Goal: Transaction & Acquisition: Book appointment/travel/reservation

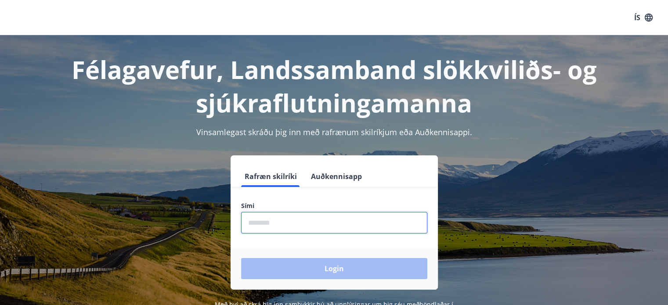
click at [279, 229] on input "phone" at bounding box center [334, 223] width 186 height 22
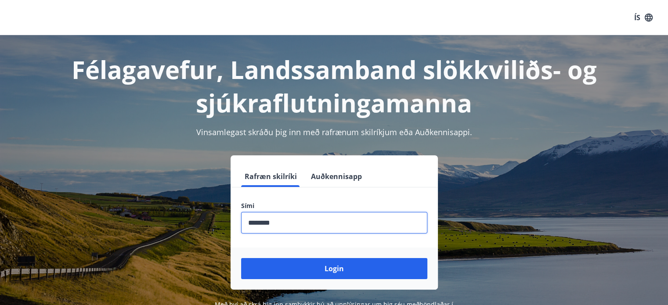
type input "********"
click at [314, 283] on div "Login" at bounding box center [333, 269] width 207 height 42
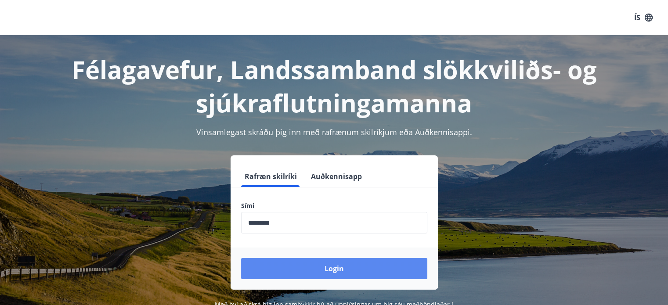
click at [321, 269] on button "Login" at bounding box center [334, 268] width 186 height 21
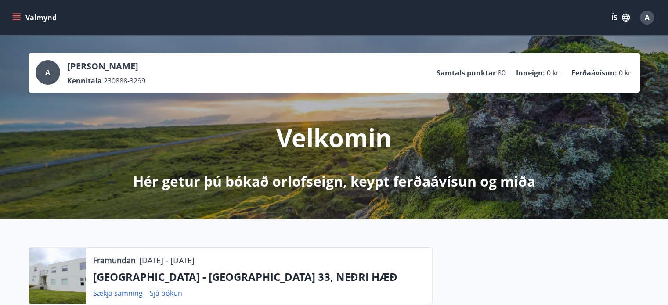
click at [18, 23] on button "Valmynd" at bounding box center [36, 18] width 50 height 16
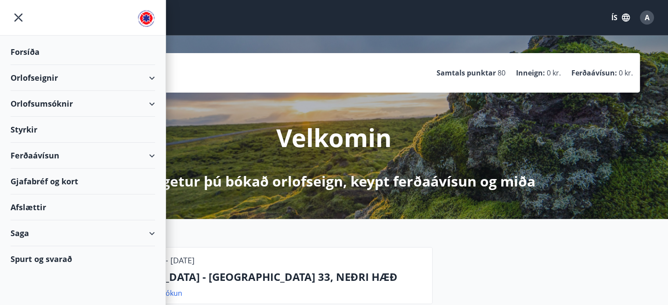
click at [137, 84] on div "Orlofseignir" at bounding box center [83, 78] width 144 height 26
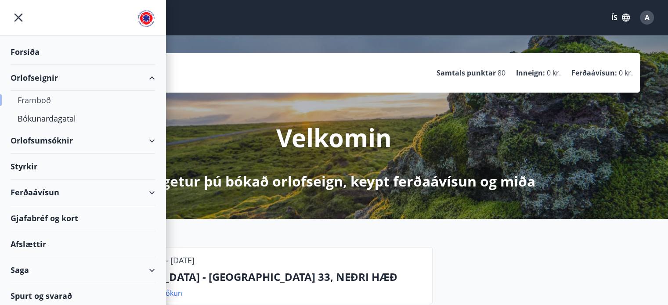
click at [48, 101] on div "Framboð" at bounding box center [83, 100] width 130 height 18
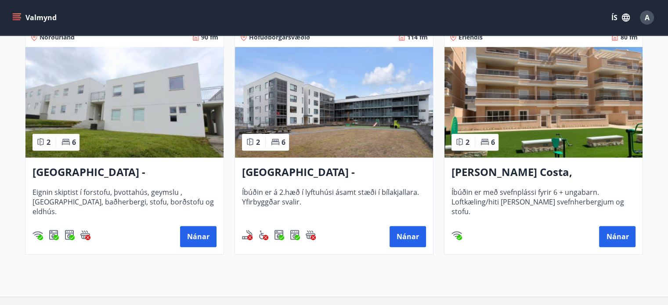
scroll to position [476, 0]
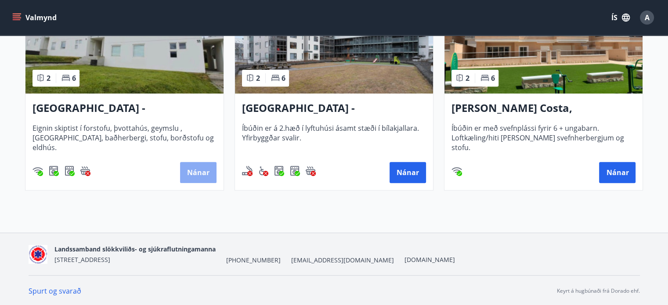
click at [192, 166] on button "Nánar" at bounding box center [198, 172] width 36 height 21
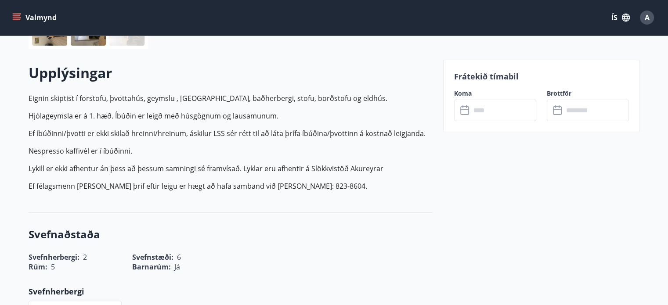
scroll to position [230, 0]
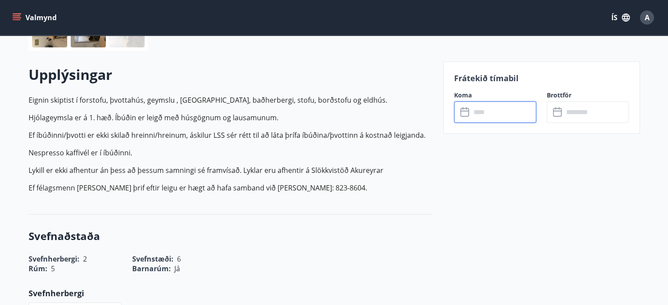
click at [474, 107] on input "text" at bounding box center [502, 112] width 65 height 22
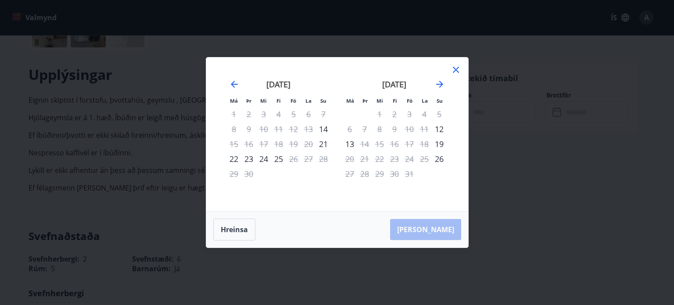
click at [455, 69] on icon at bounding box center [456, 70] width 6 height 6
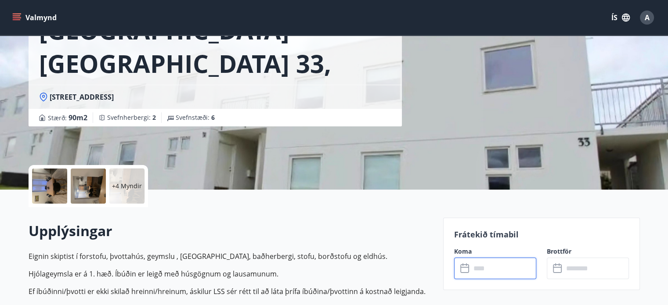
scroll to position [0, 0]
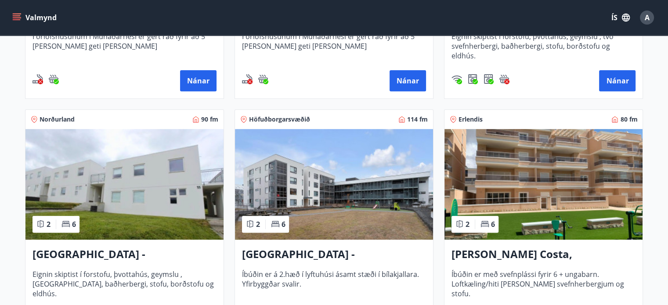
scroll to position [365, 0]
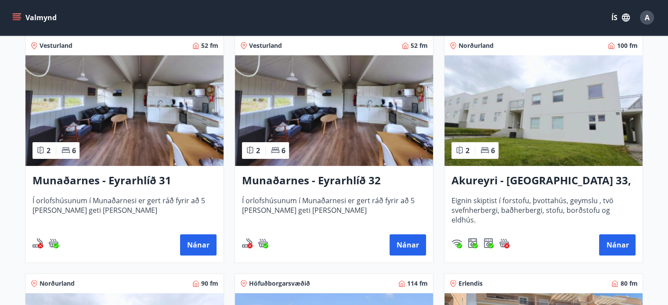
click at [583, 84] on img at bounding box center [543, 110] width 198 height 111
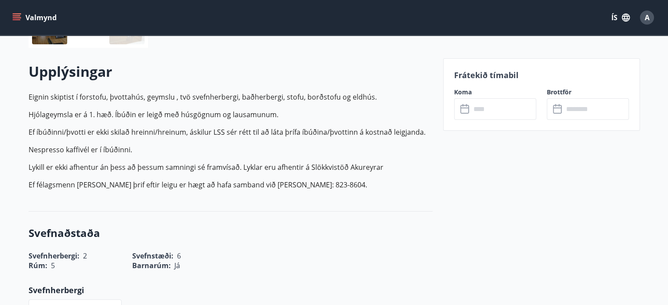
scroll to position [233, 0]
click at [486, 112] on input "text" at bounding box center [502, 109] width 65 height 22
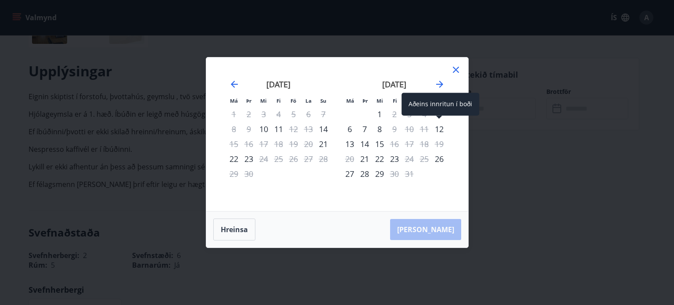
click at [442, 129] on div "12" at bounding box center [439, 129] width 15 height 15
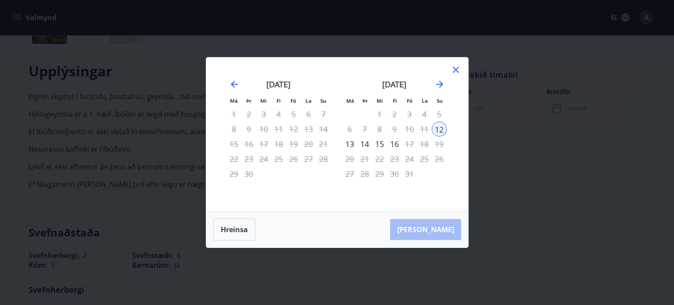
click at [411, 145] on div "17" at bounding box center [409, 143] width 15 height 15
click at [456, 75] on icon at bounding box center [456, 70] width 11 height 11
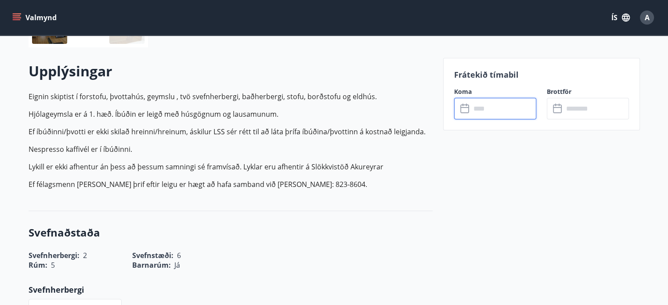
scroll to position [0, 0]
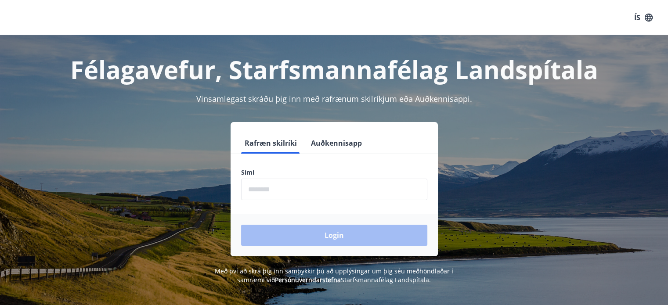
click at [266, 192] on input "phone" at bounding box center [334, 190] width 186 height 22
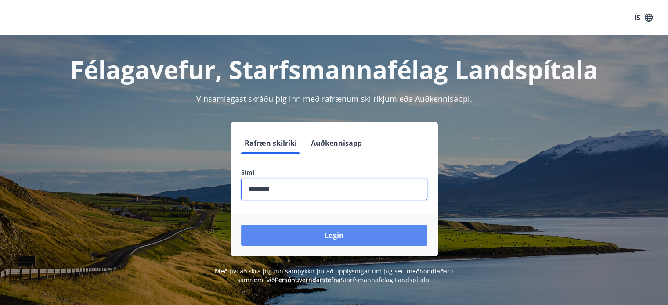
type input "********"
click at [328, 239] on button "Login" at bounding box center [334, 235] width 186 height 21
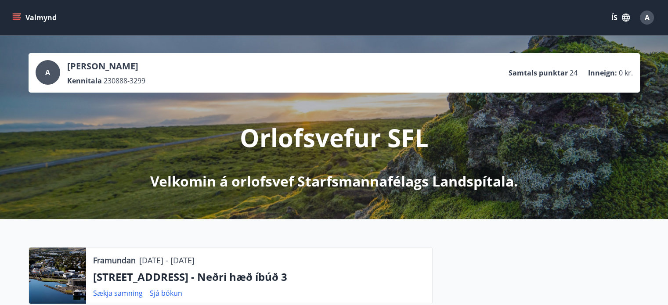
click at [34, 22] on button "Valmynd" at bounding box center [36, 18] width 50 height 16
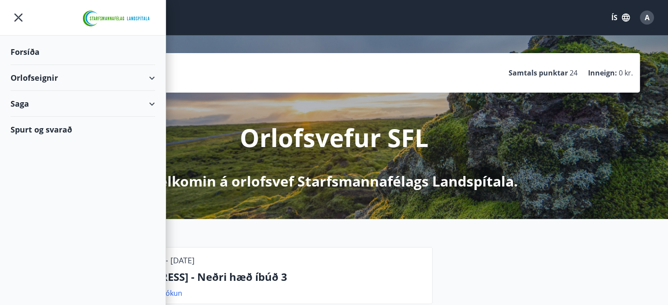
click at [67, 79] on div "Orlofseignir" at bounding box center [83, 78] width 144 height 26
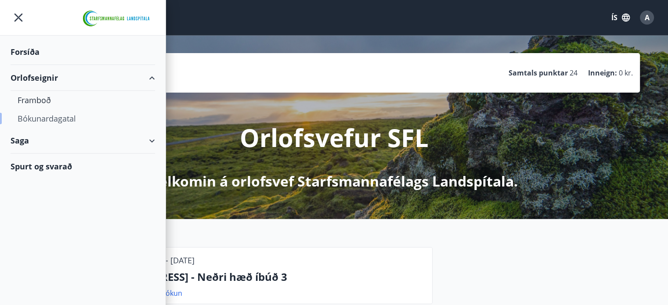
click at [53, 119] on div "Bókunardagatal" at bounding box center [83, 118] width 130 height 18
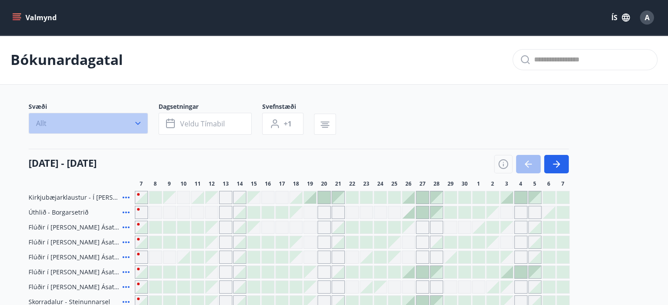
click at [112, 128] on button "Allt" at bounding box center [88, 123] width 119 height 21
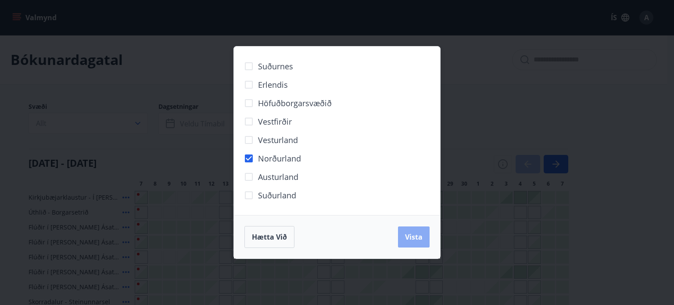
click at [416, 242] on button "Vista" at bounding box center [414, 236] width 32 height 21
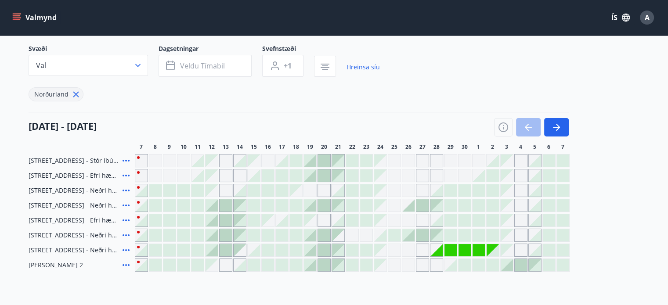
scroll to position [55, 0]
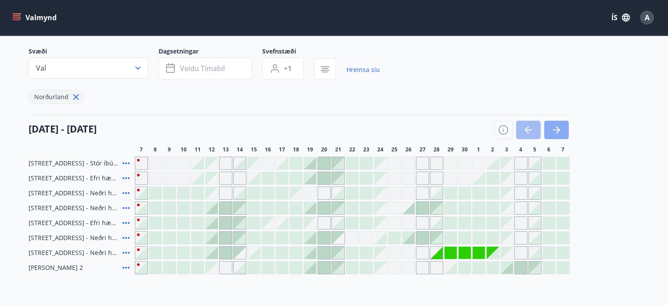
click at [557, 125] on icon "button" at bounding box center [556, 130] width 11 height 11
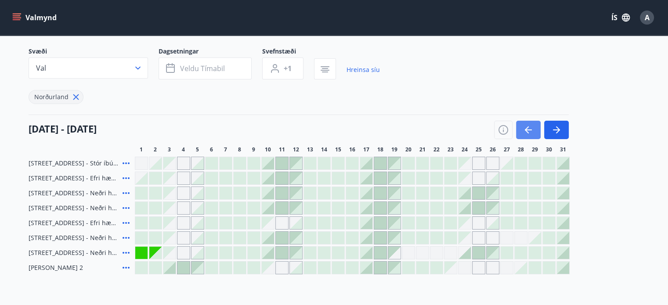
click at [524, 126] on icon "button" at bounding box center [528, 130] width 11 height 11
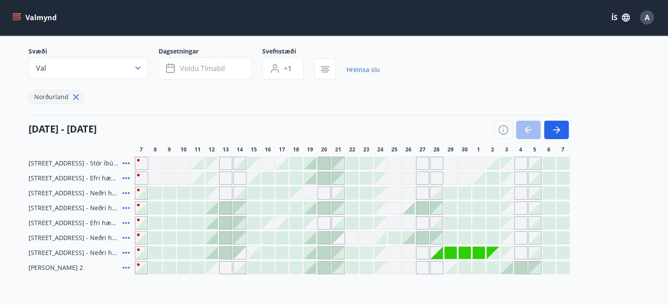
click at [475, 233] on div at bounding box center [478, 238] width 12 height 12
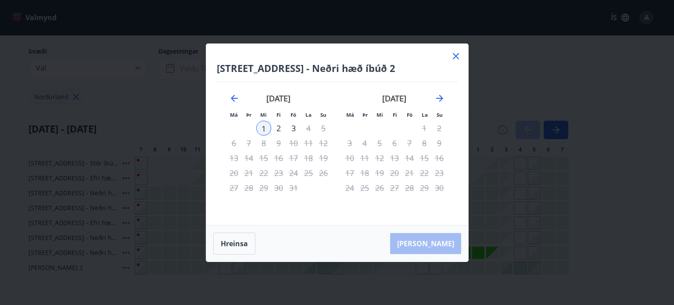
click at [455, 57] on icon at bounding box center [456, 56] width 6 height 6
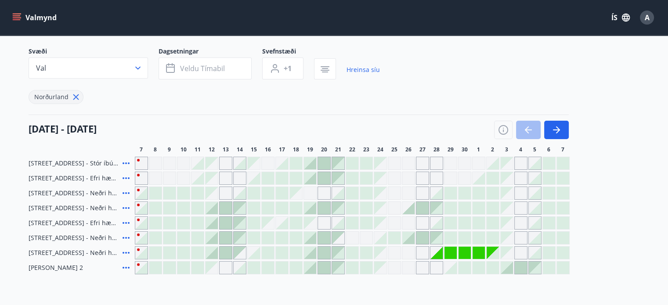
click at [419, 235] on div at bounding box center [422, 238] width 12 height 12
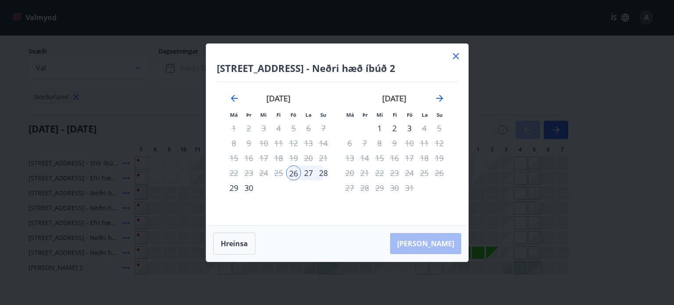
click at [454, 55] on icon at bounding box center [456, 56] width 6 height 6
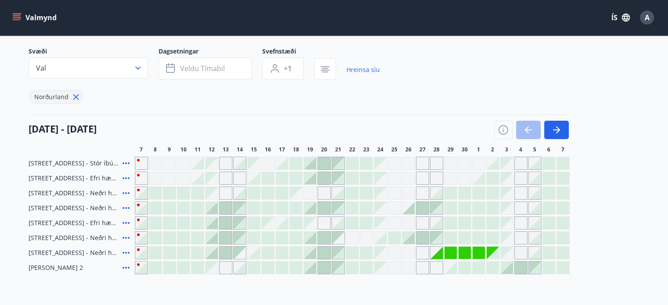
click at [491, 179] on div at bounding box center [492, 178] width 12 height 12
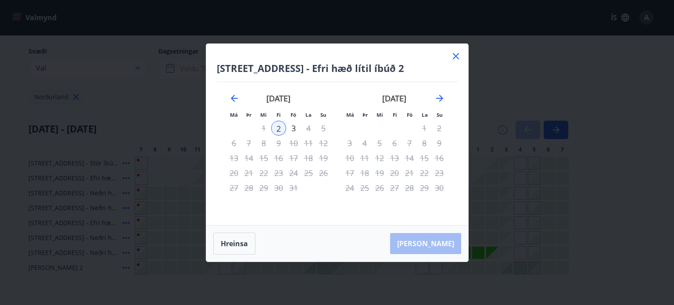
click at [454, 60] on icon at bounding box center [456, 56] width 11 height 11
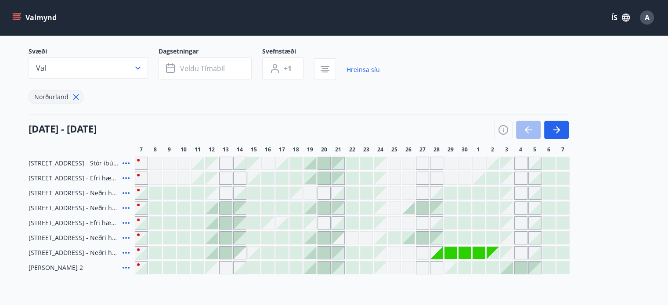
click at [448, 163] on div "Gráir dagar eru ekki bókanlegir" at bounding box center [450, 163] width 13 height 13
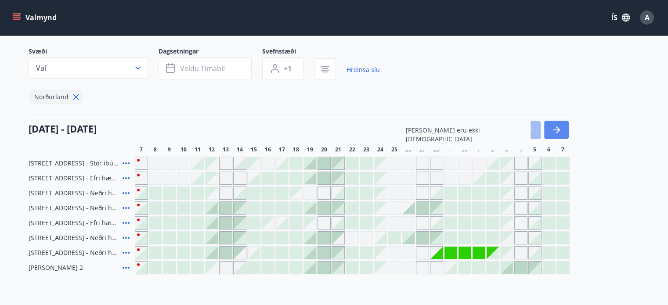
click at [562, 133] on button "button" at bounding box center [556, 130] width 25 height 18
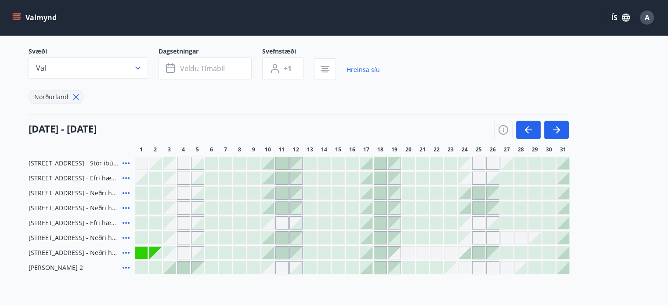
click at [126, 253] on icon at bounding box center [126, 253] width 11 height 11
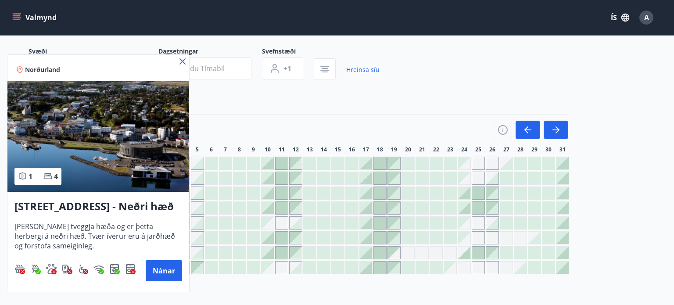
click at [181, 60] on icon at bounding box center [183, 61] width 6 height 6
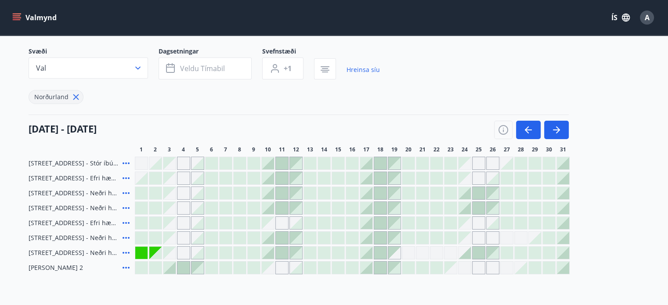
click at [126, 251] on icon at bounding box center [126, 253] width 11 height 11
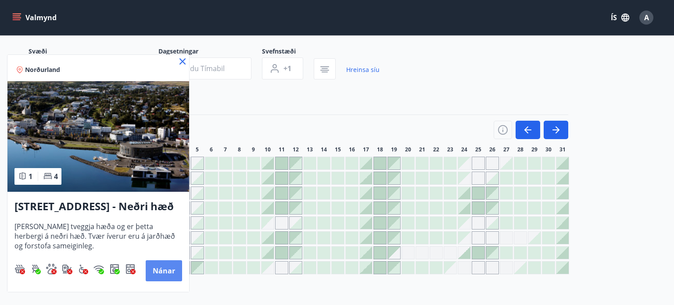
click at [154, 270] on button "Nánar" at bounding box center [164, 270] width 36 height 21
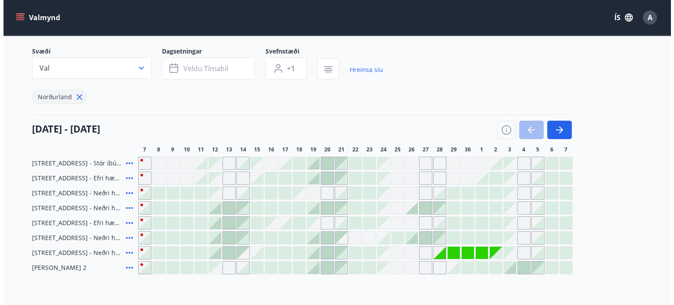
scroll to position [56, 0]
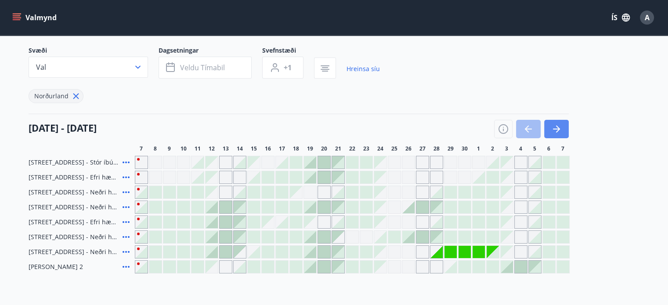
click at [560, 124] on icon "button" at bounding box center [556, 129] width 11 height 11
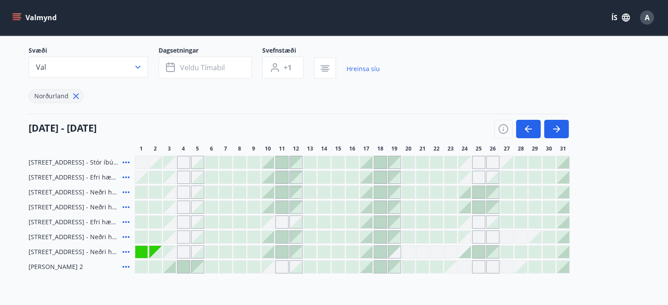
click at [300, 255] on div at bounding box center [296, 252] width 12 height 12
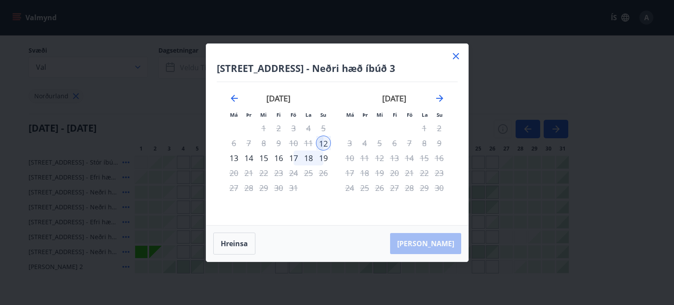
click at [292, 157] on div "17" at bounding box center [293, 158] width 15 height 15
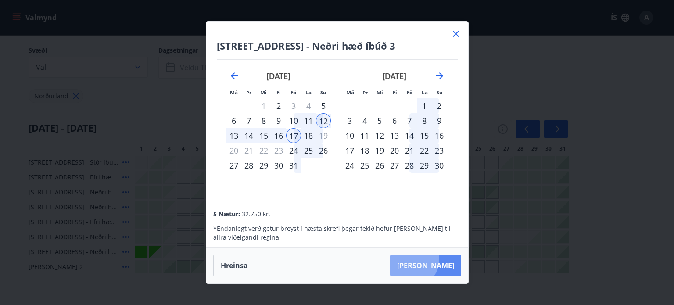
click at [438, 259] on button "Taka Frá" at bounding box center [425, 265] width 71 height 21
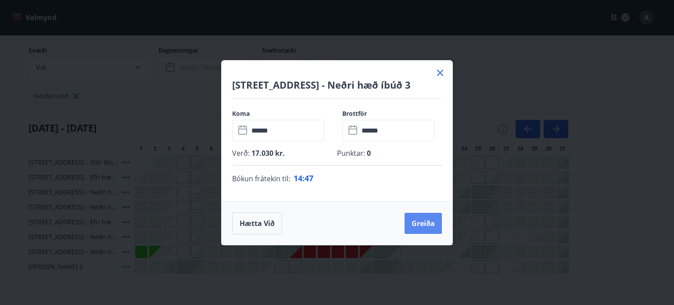
click at [423, 226] on button "Greiða" at bounding box center [423, 223] width 37 height 21
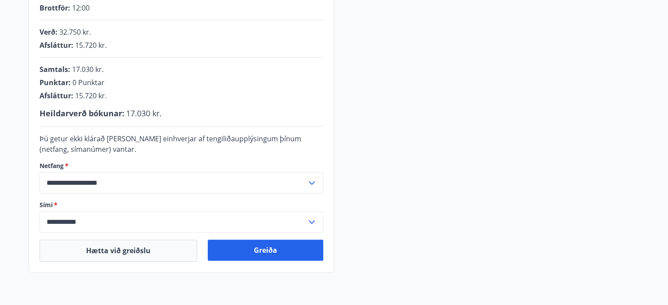
scroll to position [213, 0]
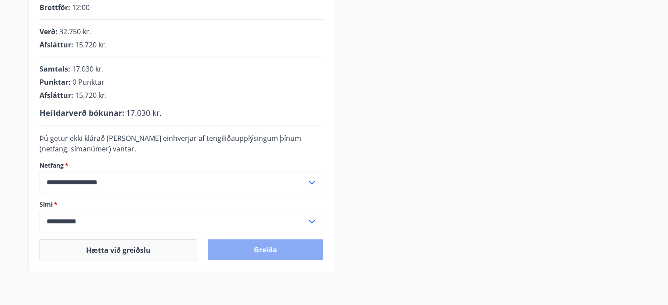
click at [281, 248] on button "Greiða" at bounding box center [265, 249] width 115 height 21
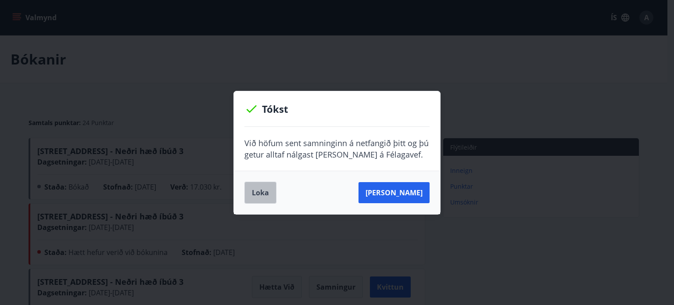
click at [256, 198] on button "Loka" at bounding box center [260, 193] width 32 height 22
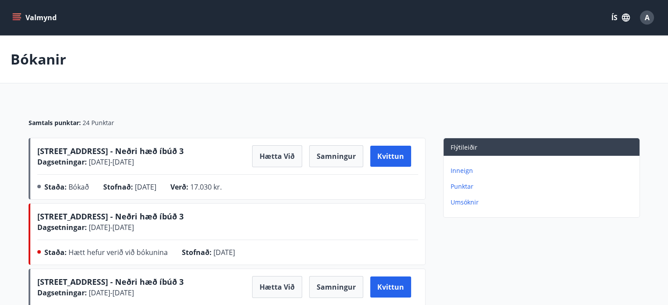
click at [16, 15] on icon "menu" at bounding box center [16, 17] width 9 height 9
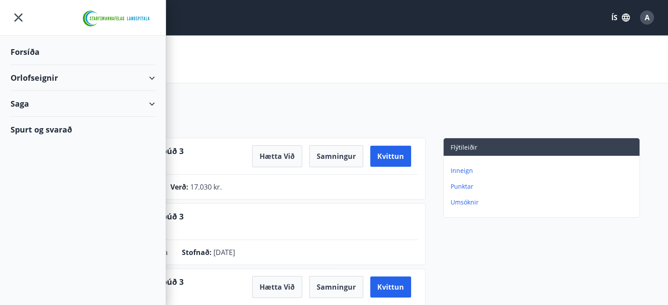
click at [145, 79] on div "Orlofseignir" at bounding box center [83, 78] width 144 height 26
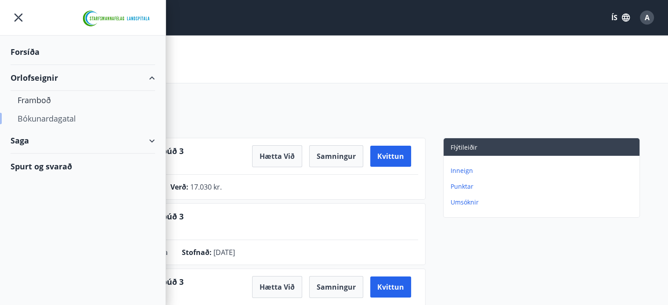
click at [42, 113] on div "Bókunardagatal" at bounding box center [83, 118] width 130 height 18
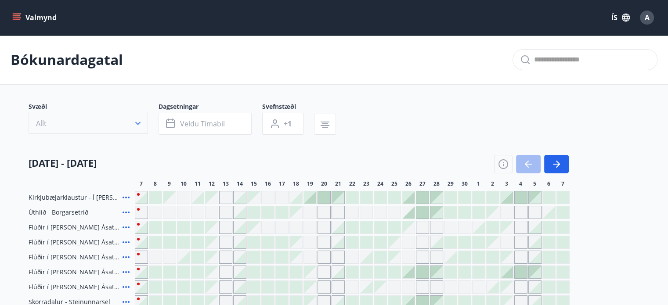
click at [97, 127] on button "Allt" at bounding box center [88, 123] width 119 height 21
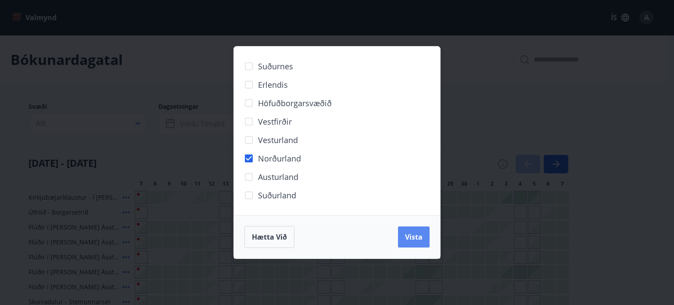
click at [402, 231] on button "Vista" at bounding box center [414, 236] width 32 height 21
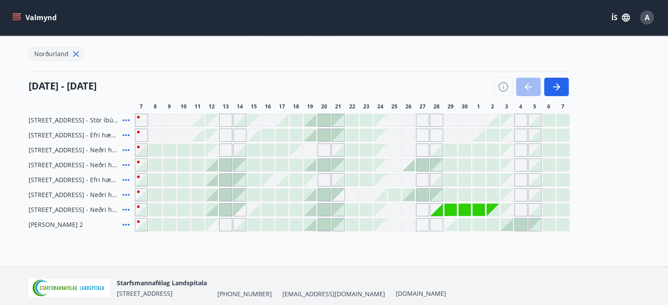
scroll to position [98, 0]
click at [560, 85] on icon "button" at bounding box center [556, 87] width 11 height 11
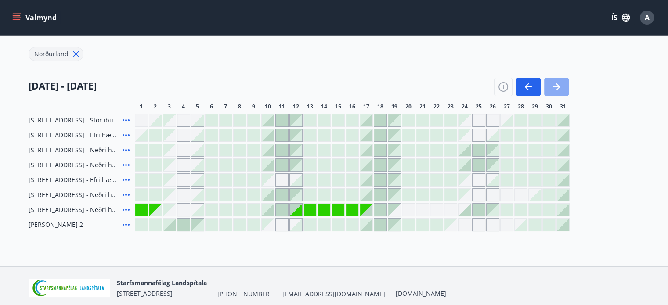
click at [552, 89] on icon "button" at bounding box center [556, 87] width 11 height 11
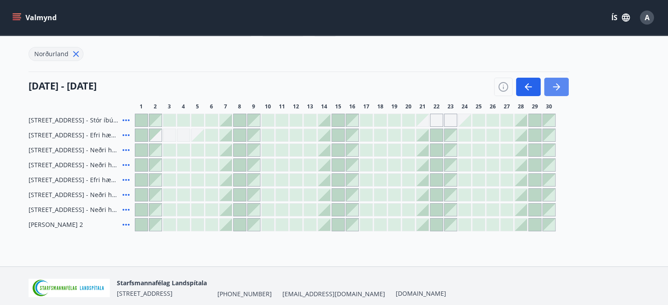
click at [552, 89] on icon "button" at bounding box center [556, 87] width 11 height 11
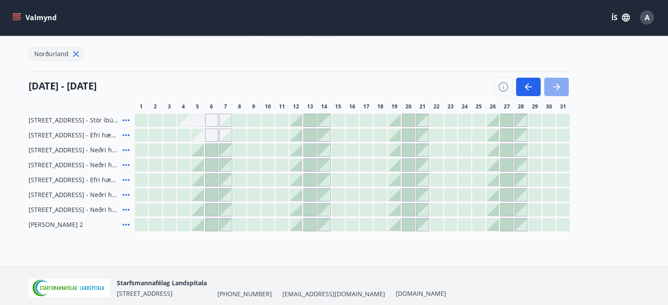
click at [558, 83] on icon "button" at bounding box center [556, 87] width 11 height 11
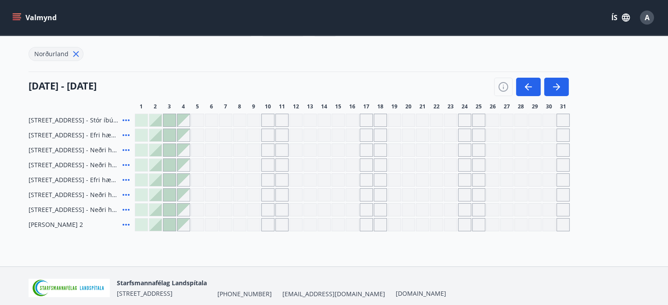
scroll to position [0, 0]
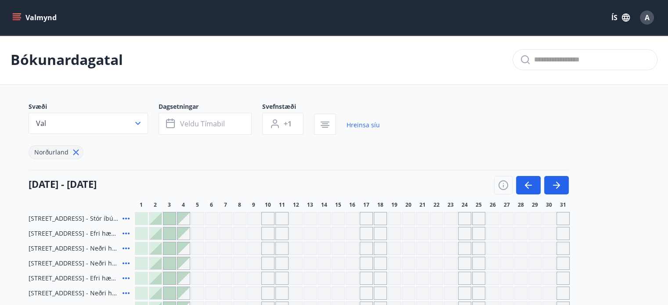
click at [16, 16] on icon "menu" at bounding box center [16, 17] width 9 height 9
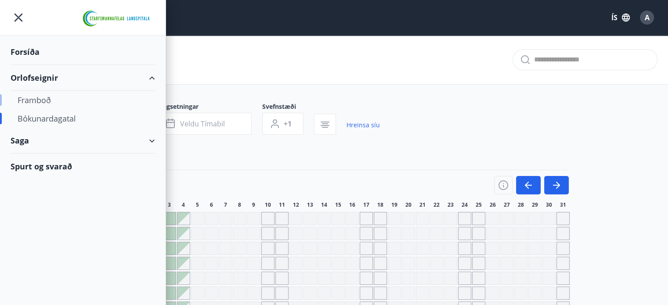
click at [47, 104] on div "Framboð" at bounding box center [83, 100] width 130 height 18
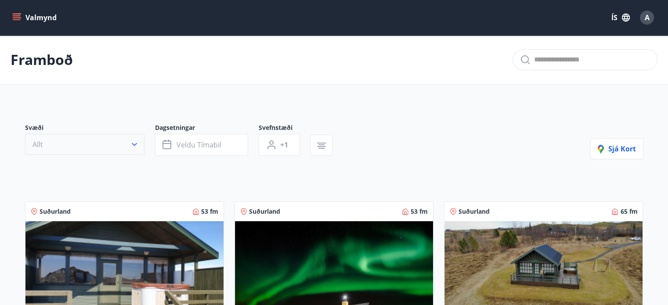
click at [131, 136] on button "Allt" at bounding box center [84, 144] width 119 height 21
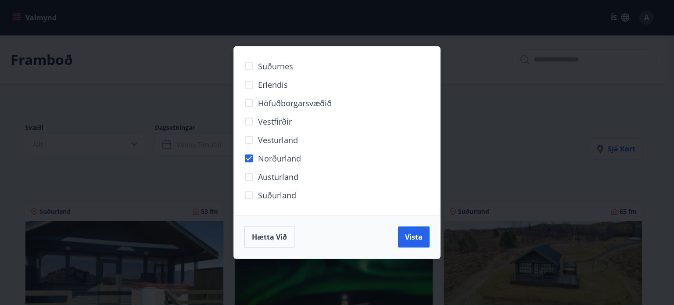
click at [430, 236] on div "Hætta við Vista" at bounding box center [337, 236] width 206 height 43
click at [423, 235] on button "Vista" at bounding box center [414, 236] width 32 height 21
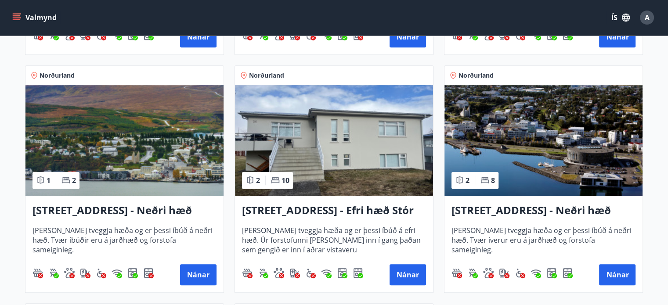
scroll to position [395, 0]
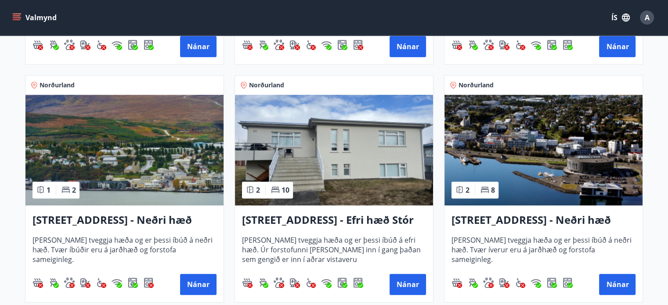
click at [326, 166] on img at bounding box center [334, 150] width 198 height 111
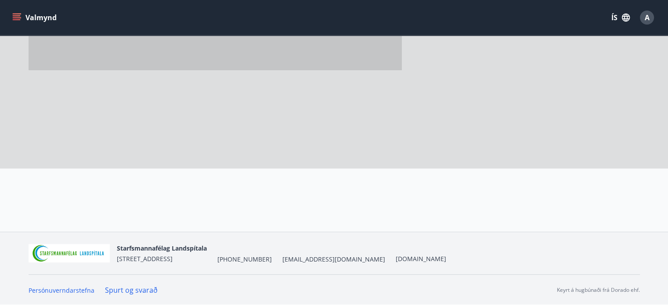
click at [326, 166] on div at bounding box center [334, 68] width 668 height 327
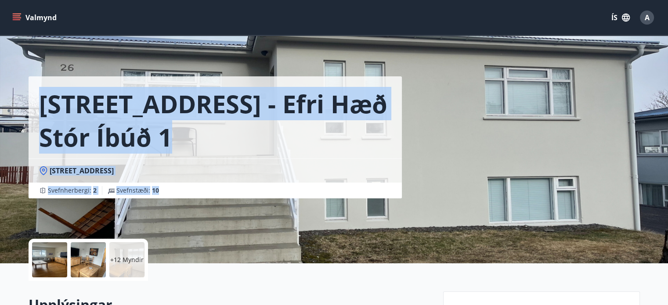
click at [295, 171] on div "[STREET_ADDRESS]" at bounding box center [215, 171] width 352 height 10
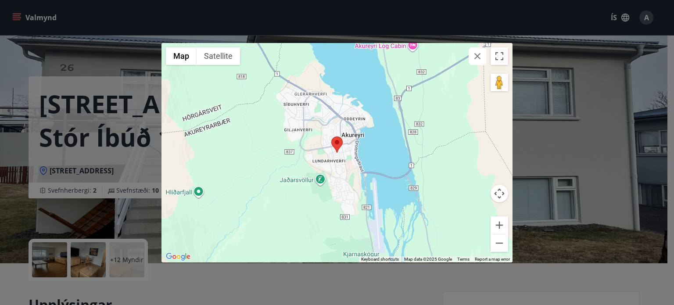
click at [471, 64] on div at bounding box center [478, 56] width 18 height 18
click at [472, 57] on button "button" at bounding box center [478, 56] width 18 height 18
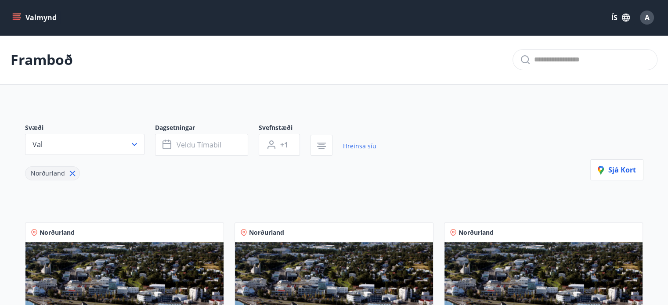
click at [71, 172] on icon at bounding box center [72, 174] width 6 height 6
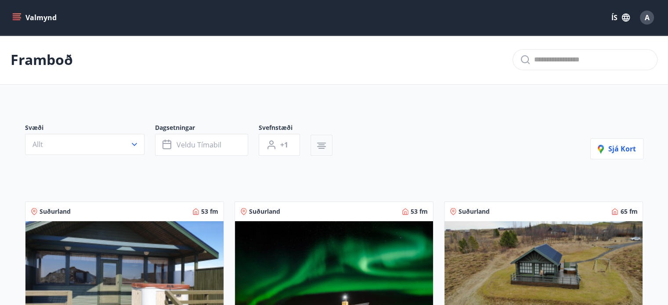
click at [320, 140] on icon "button" at bounding box center [321, 145] width 11 height 11
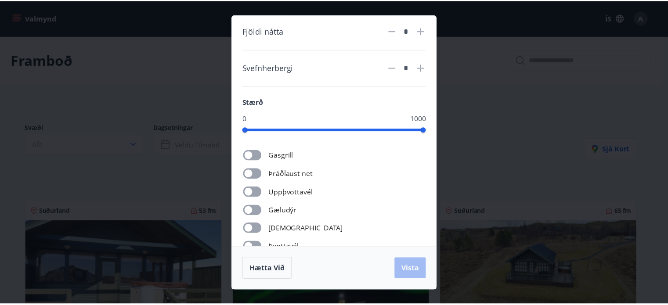
scroll to position [34, 0]
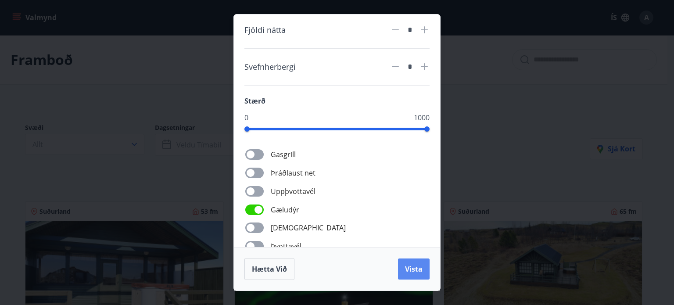
click at [416, 271] on span "Vista" at bounding box center [414, 269] width 18 height 10
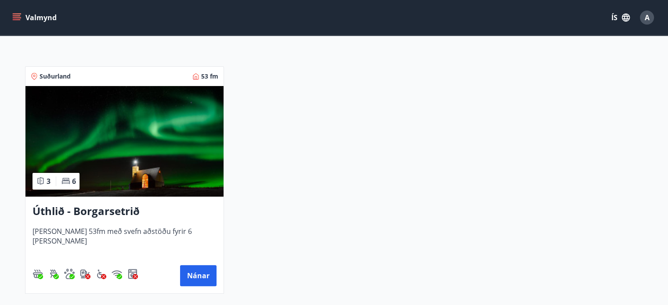
scroll to position [157, 0]
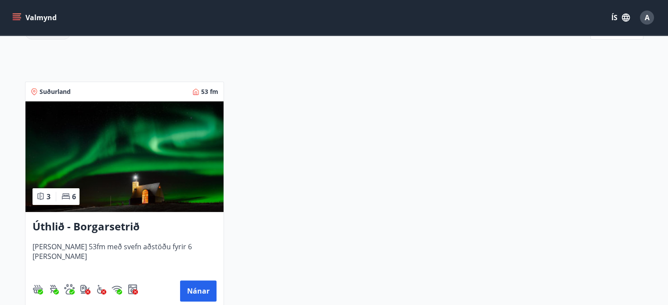
click at [181, 154] on img at bounding box center [124, 156] width 198 height 111
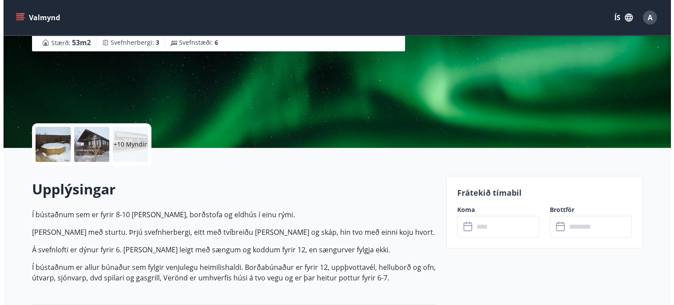
scroll to position [114, 0]
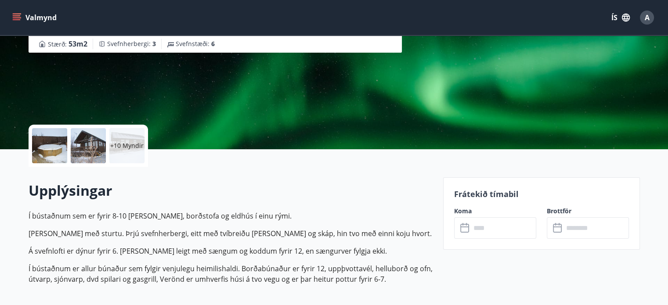
click at [63, 145] on div at bounding box center [49, 145] width 35 height 35
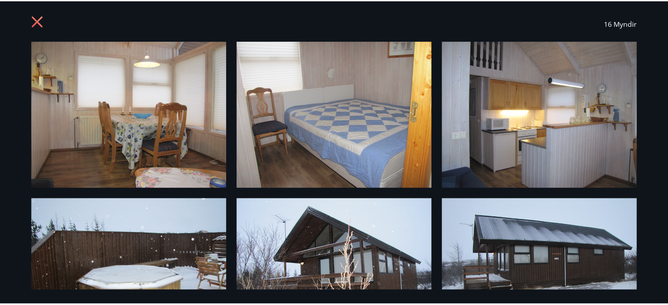
scroll to position [0, 0]
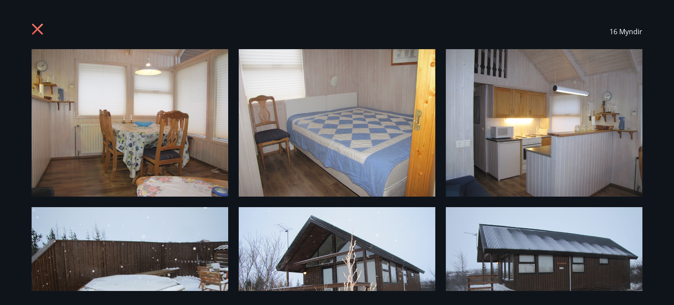
click at [38, 25] on icon at bounding box center [39, 30] width 14 height 14
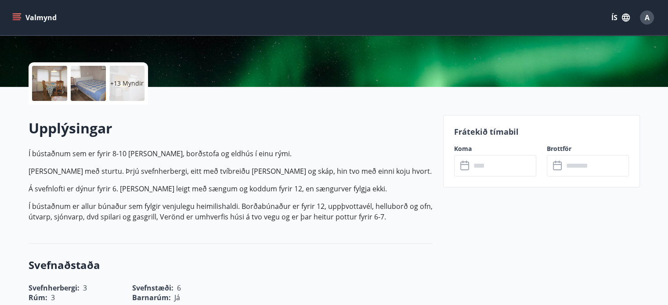
scroll to position [174, 0]
